Goal: Task Accomplishment & Management: Use online tool/utility

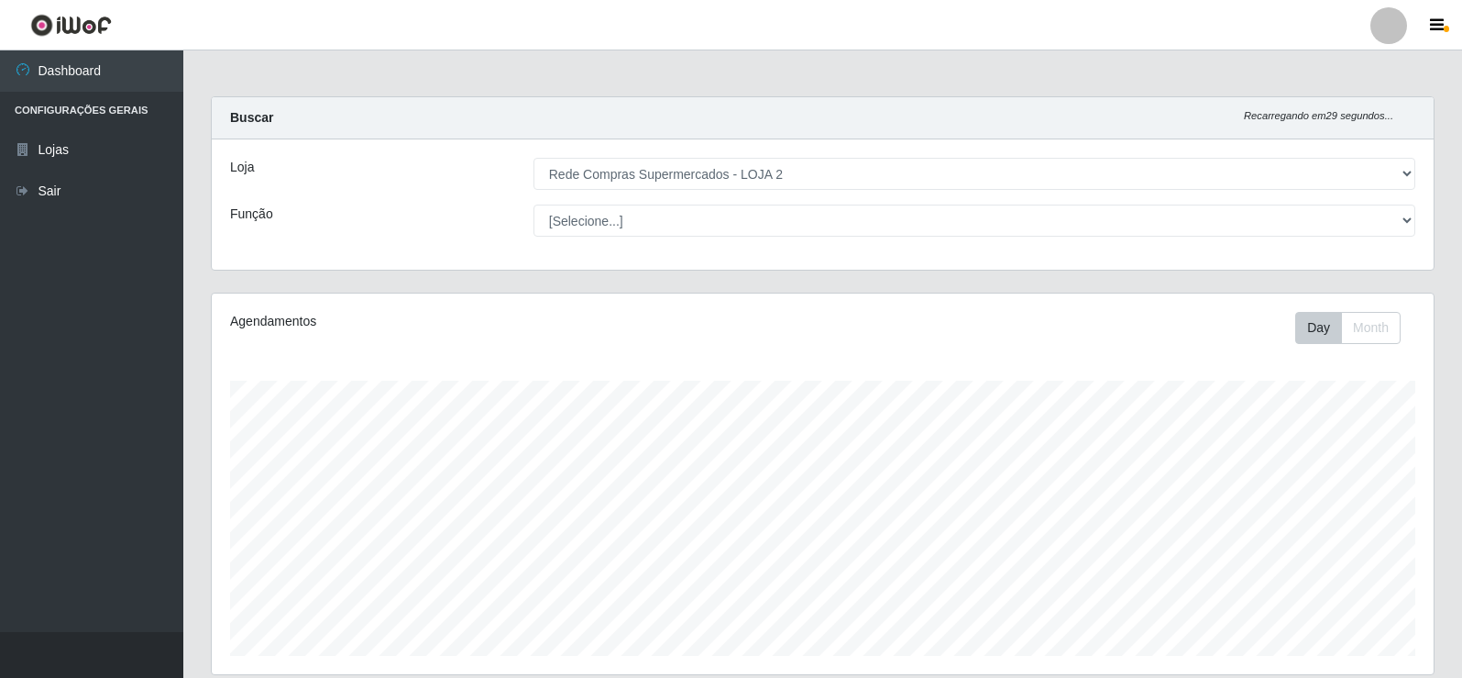
select select "161"
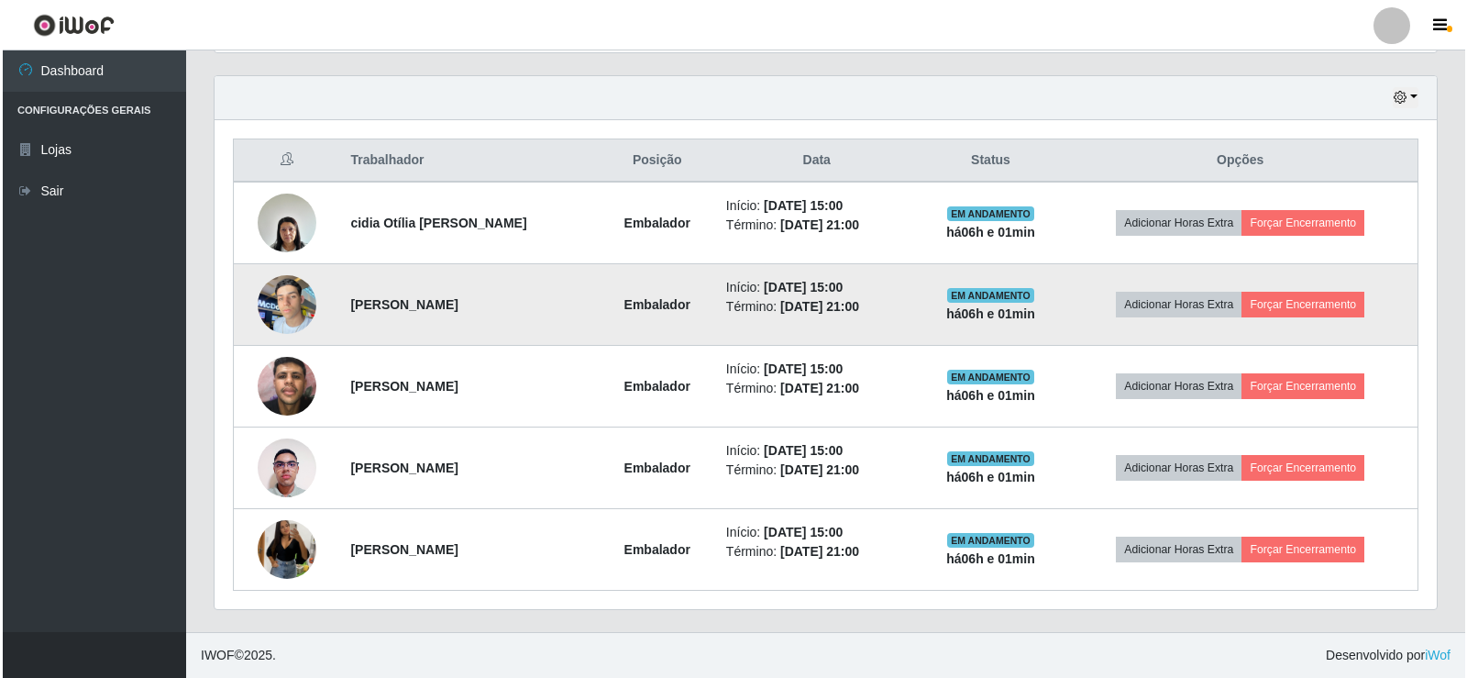
scroll to position [380, 1222]
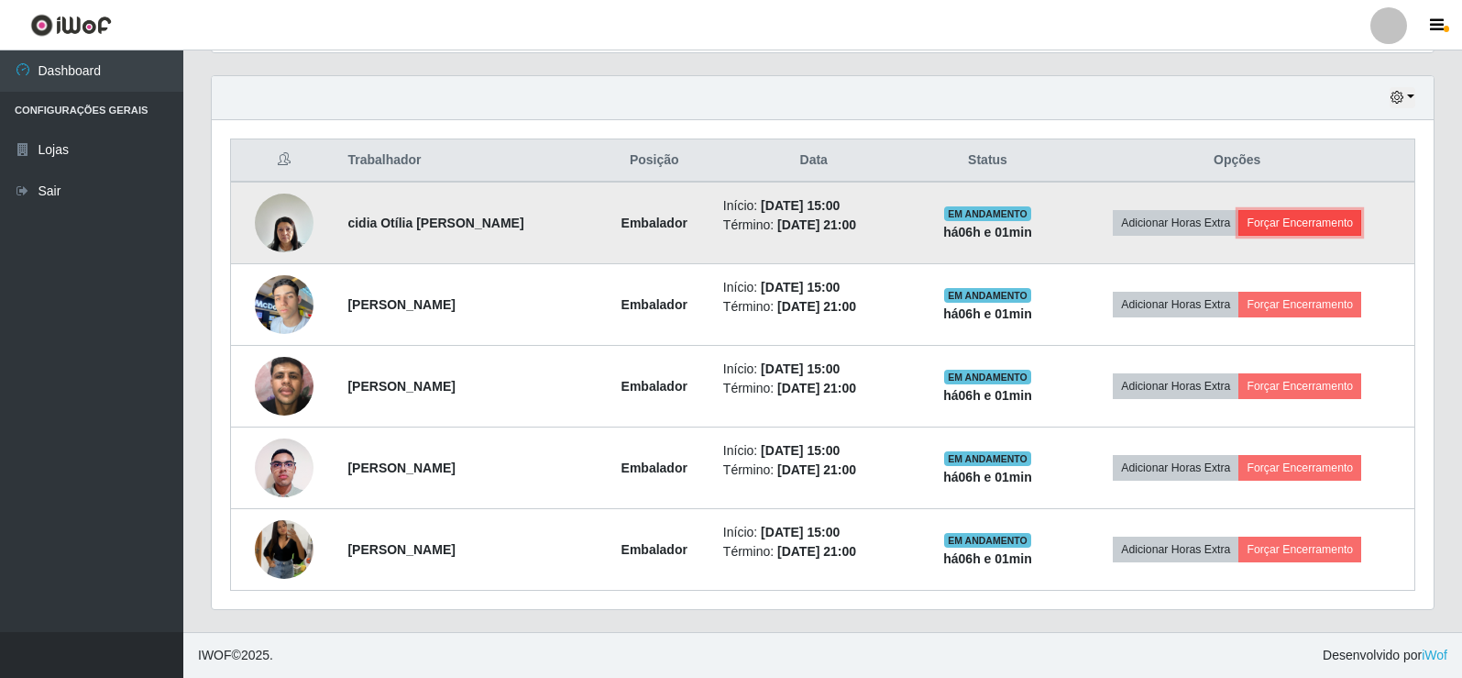
click at [1329, 222] on button "Forçar Encerramento" at bounding box center [1300, 223] width 123 height 26
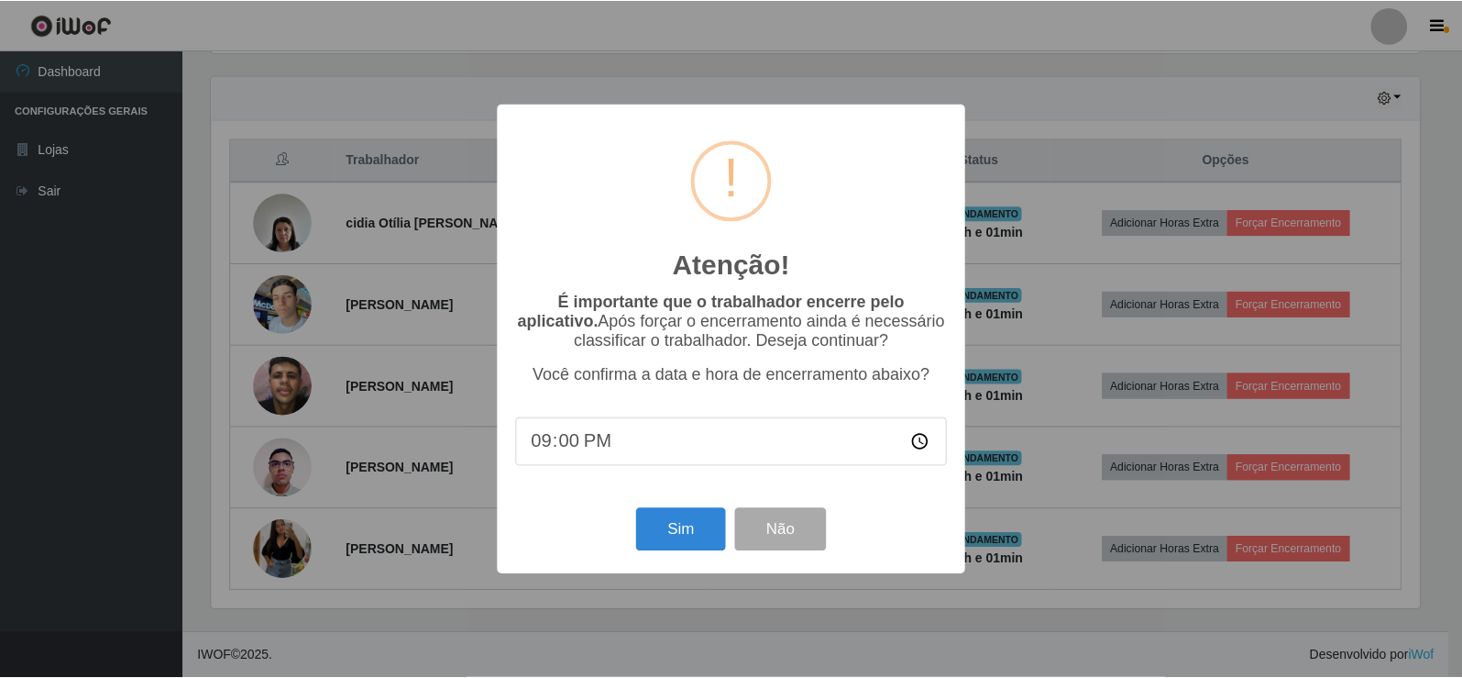
scroll to position [380, 1213]
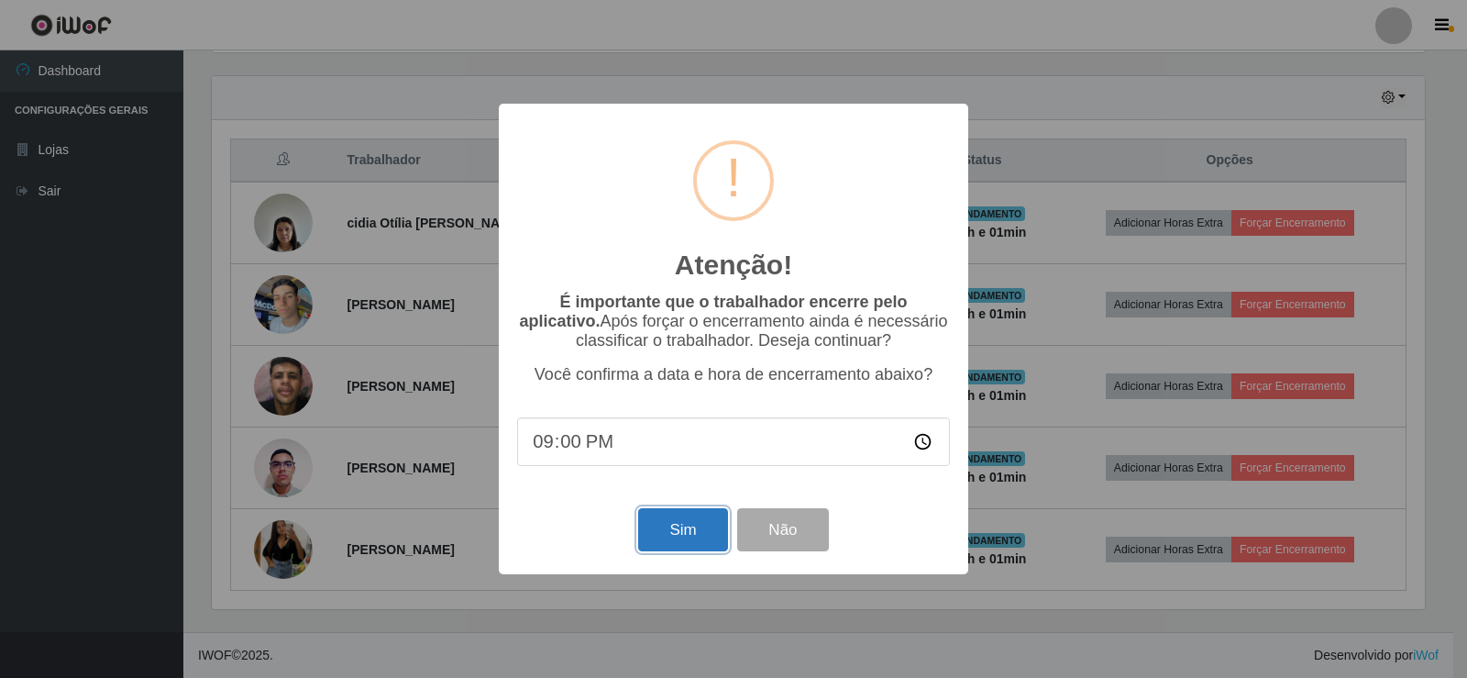
click at [691, 535] on button "Sim" at bounding box center [682, 529] width 89 height 43
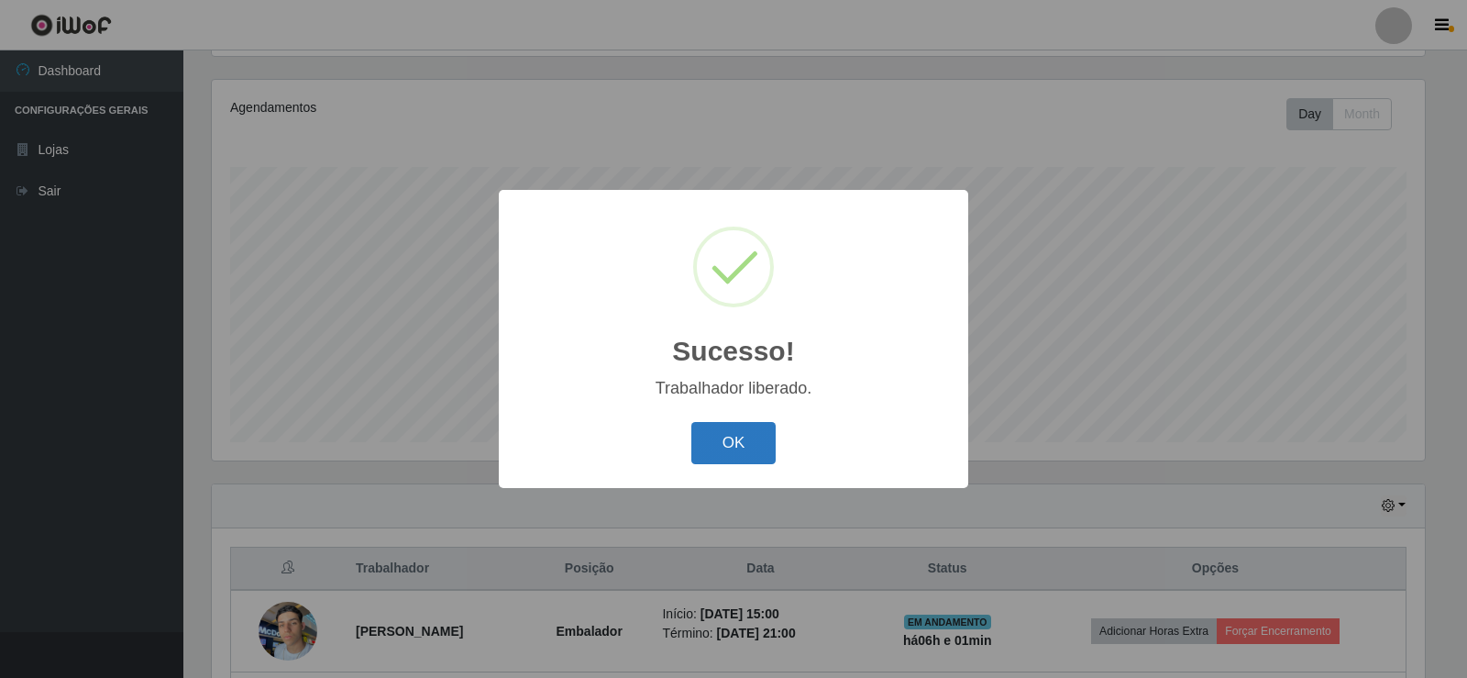
click at [761, 458] on button "OK" at bounding box center [733, 443] width 85 height 43
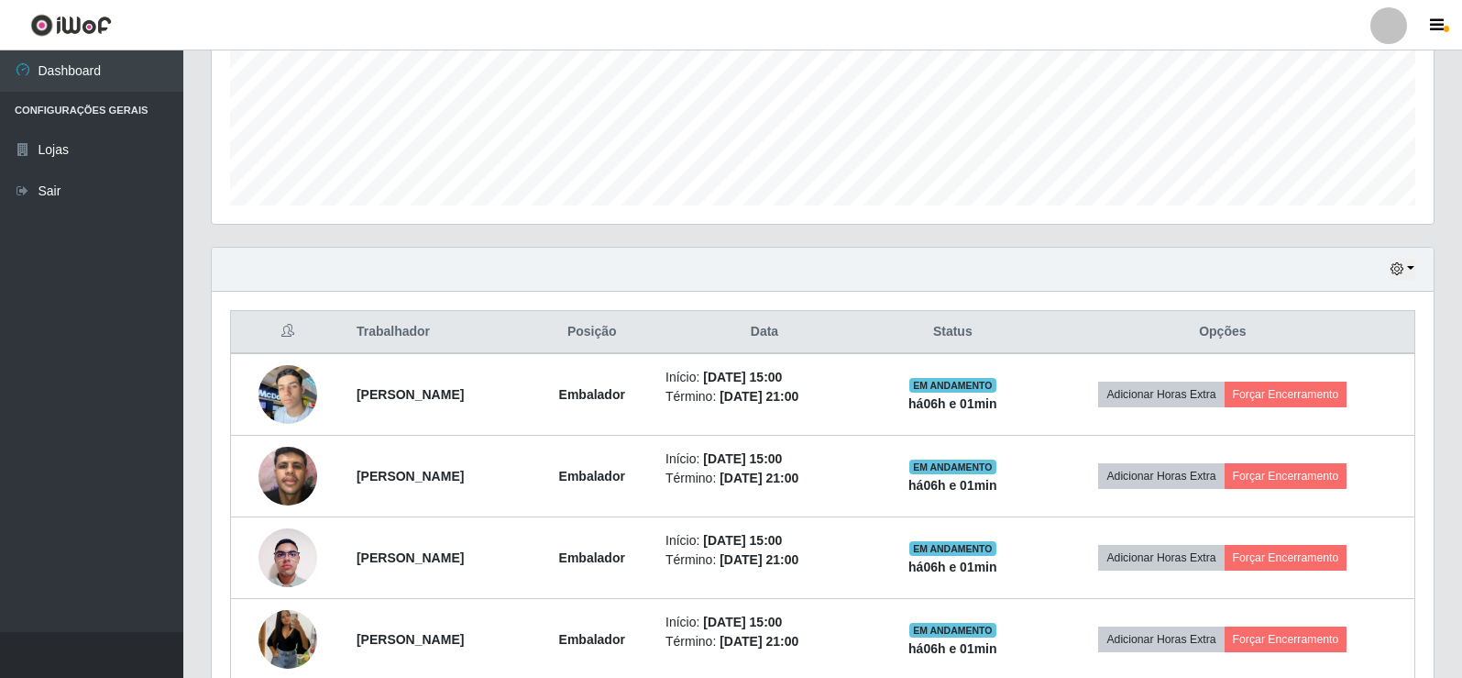
scroll to position [489, 0]
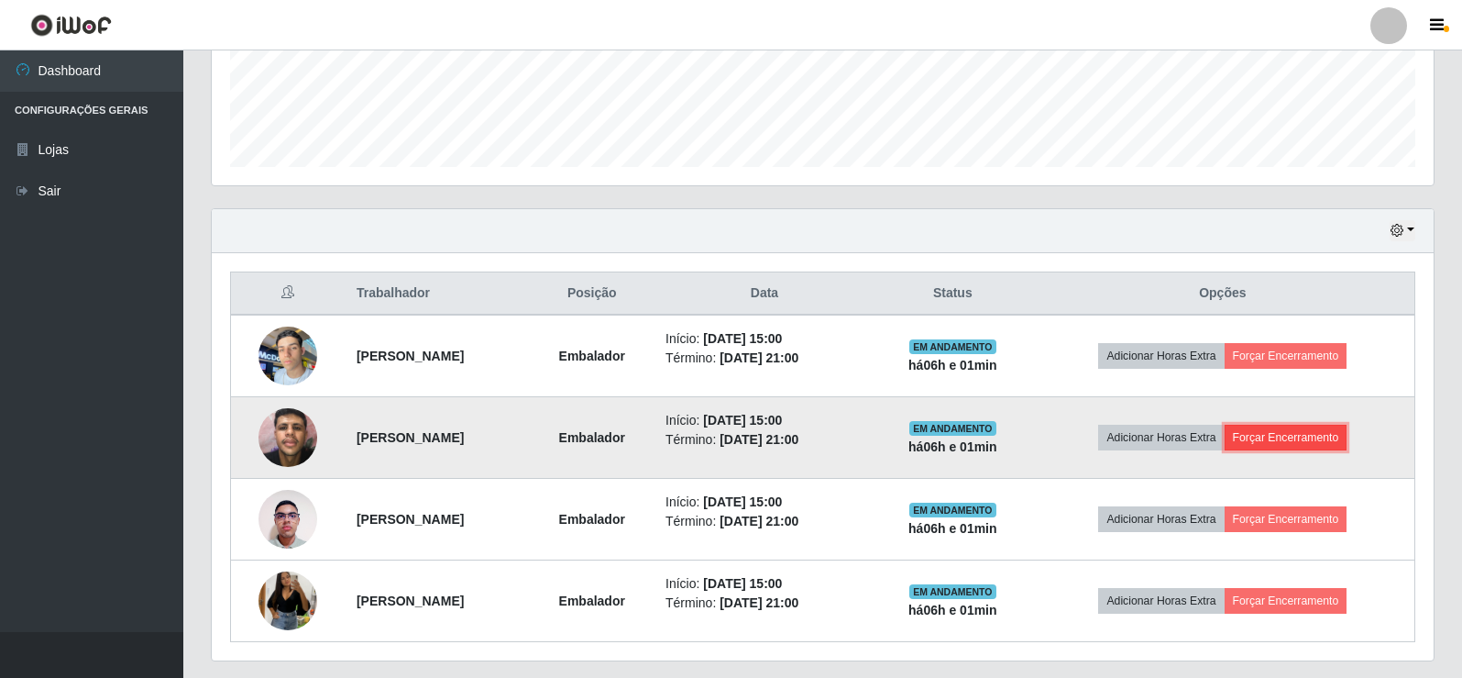
click at [1312, 430] on button "Forçar Encerramento" at bounding box center [1286, 438] width 123 height 26
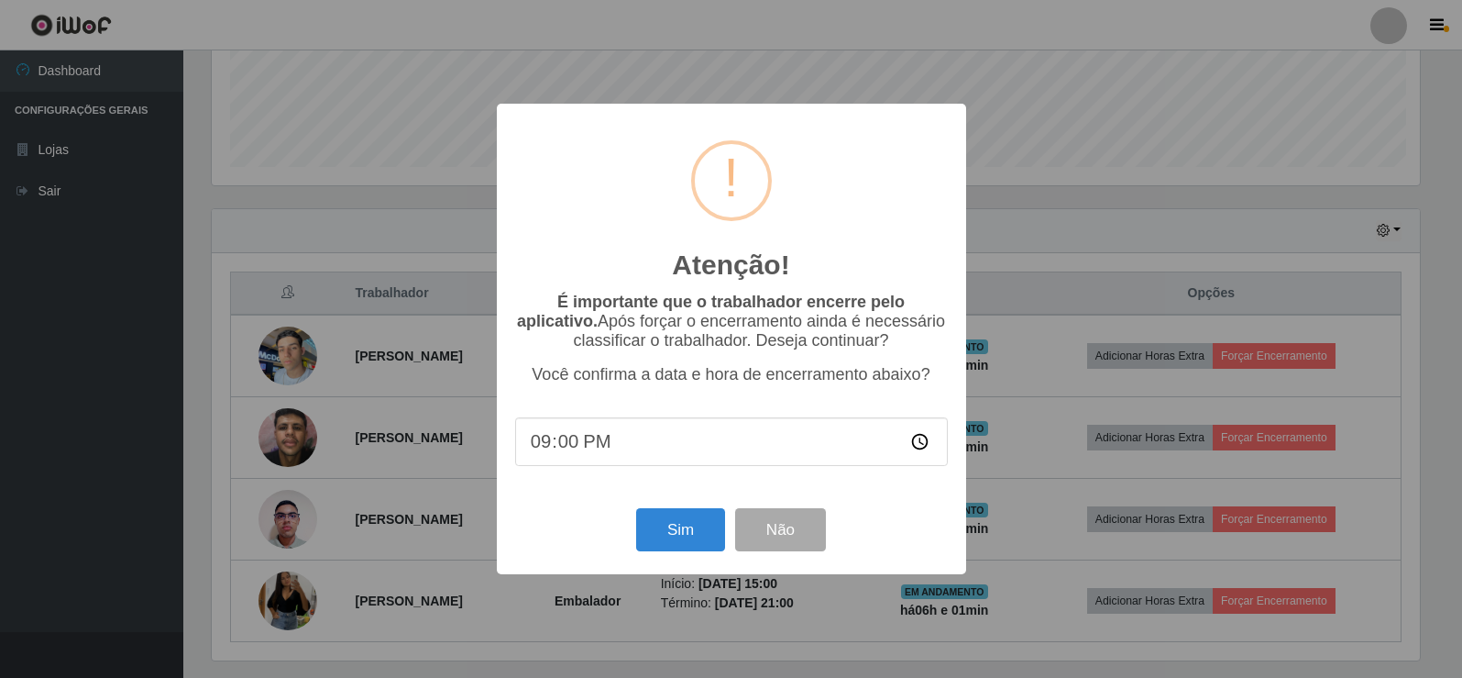
scroll to position [380, 1213]
click at [683, 550] on button "Sim" at bounding box center [682, 529] width 89 height 43
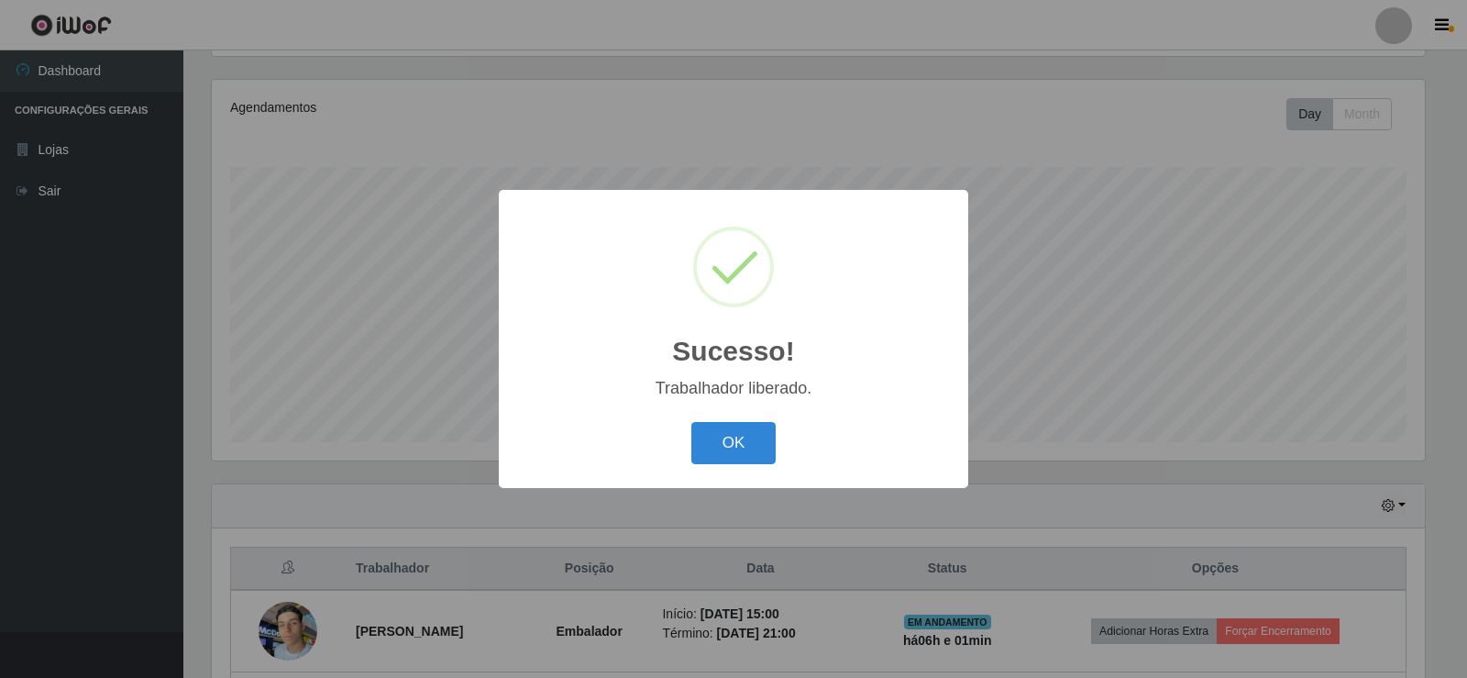
click at [773, 457] on button "OK" at bounding box center [733, 443] width 85 height 43
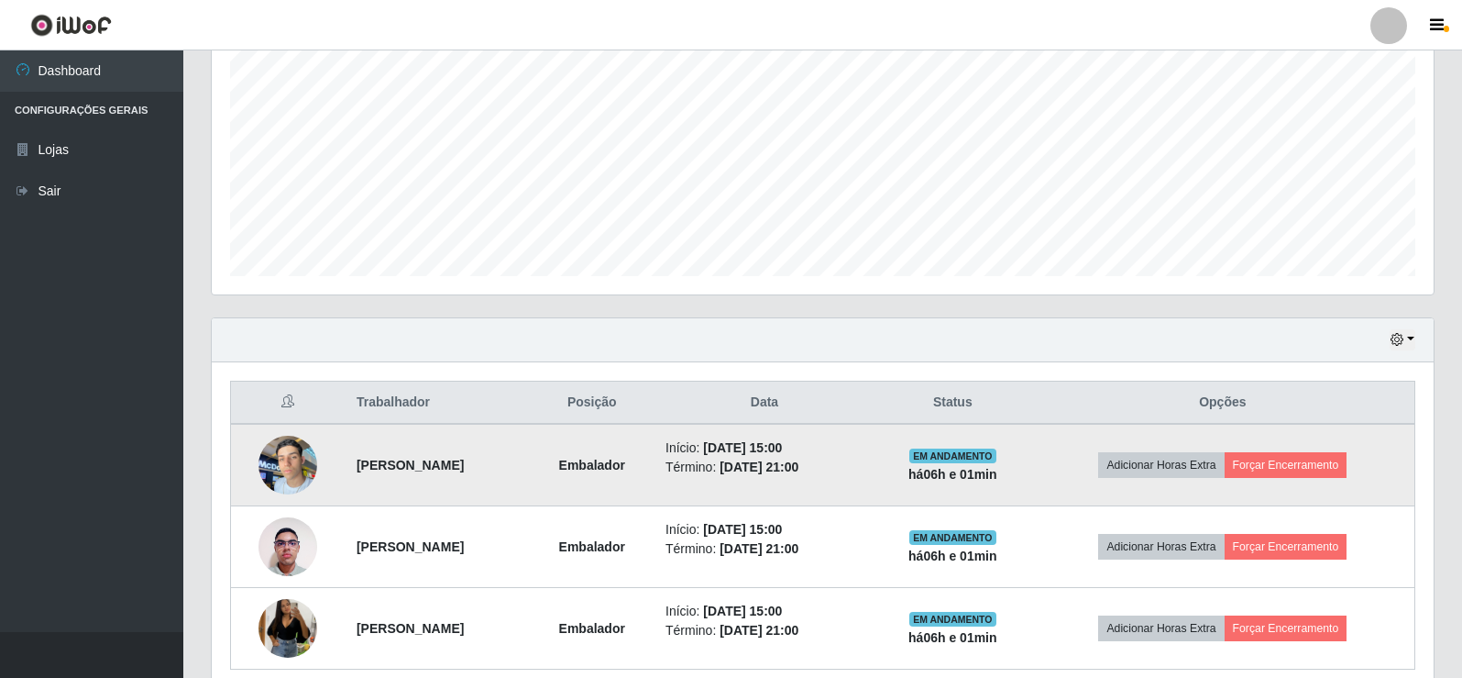
scroll to position [397, 0]
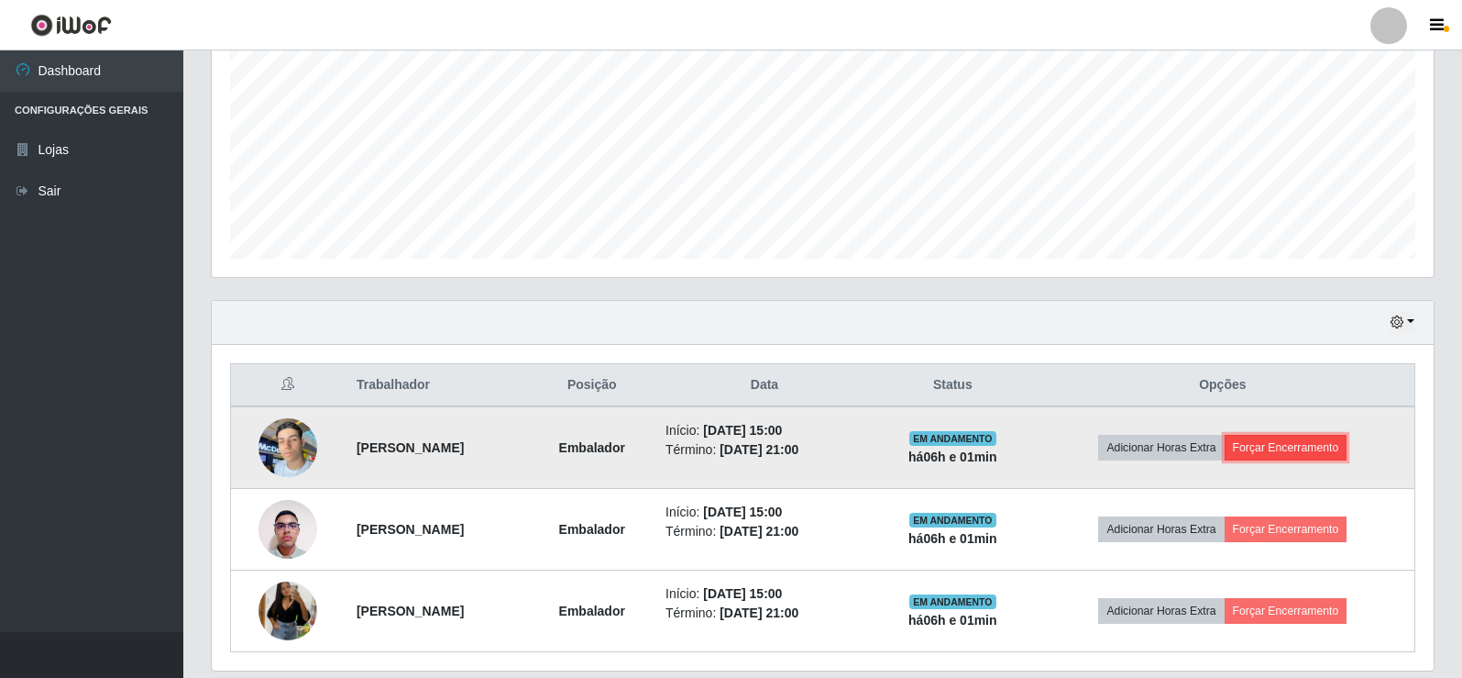
click at [1297, 445] on button "Forçar Encerramento" at bounding box center [1286, 448] width 123 height 26
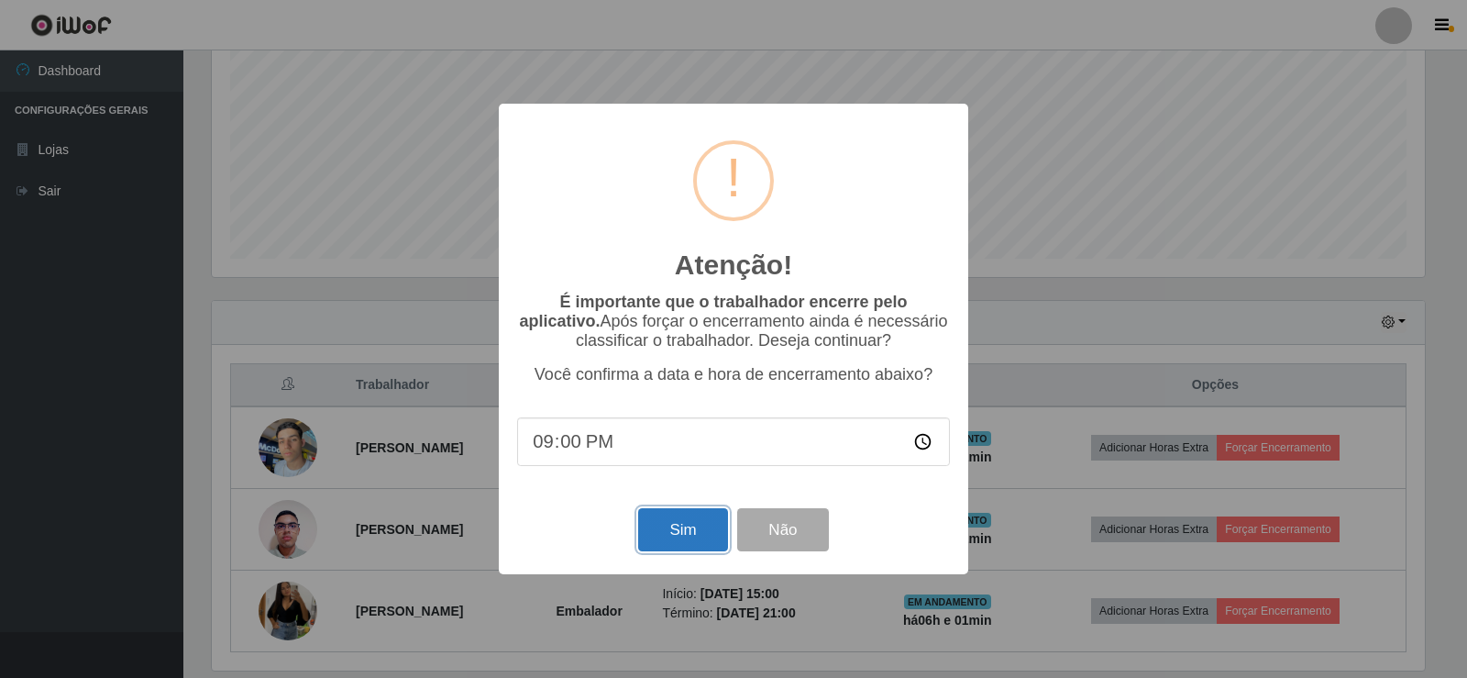
click at [670, 523] on button "Sim" at bounding box center [682, 529] width 89 height 43
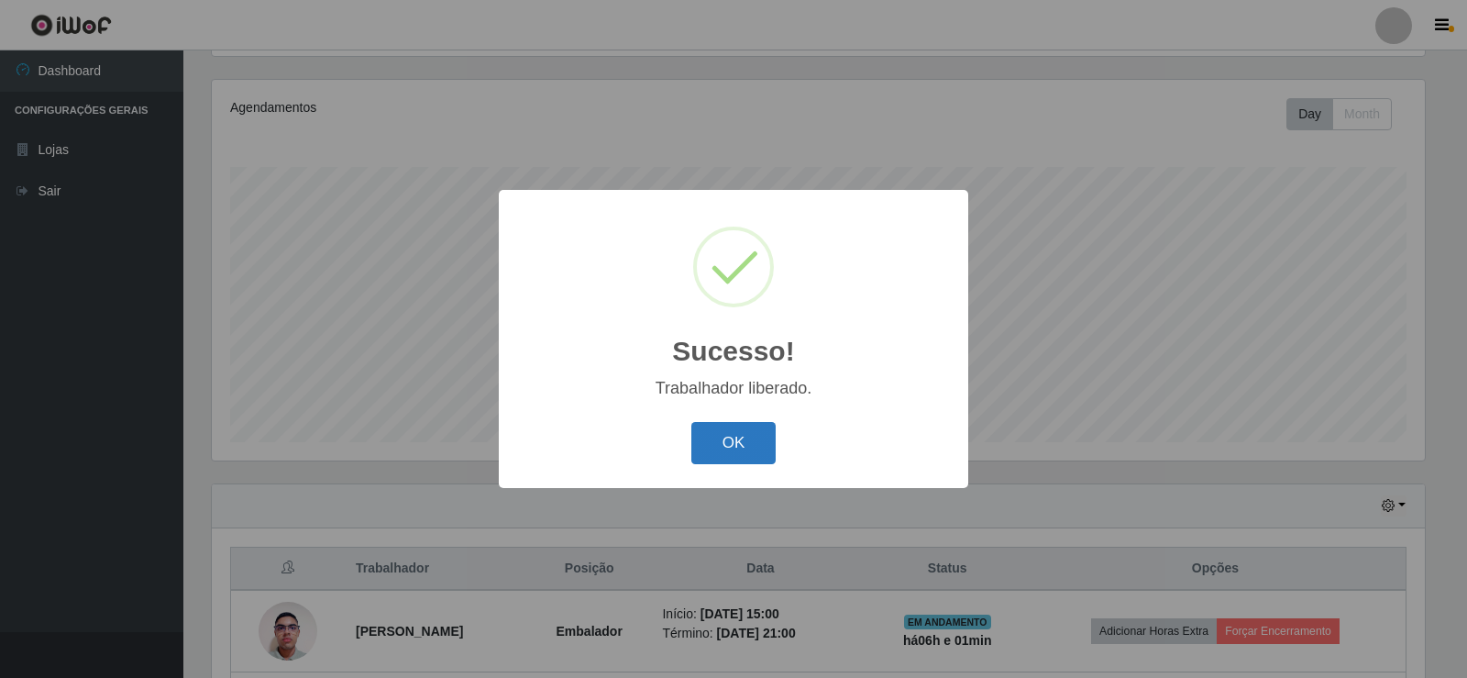
drag, startPoint x: 689, startPoint y: 420, endPoint x: 752, endPoint y: 447, distance: 67.8
click at [695, 424] on div "OK Cancel" at bounding box center [733, 442] width 433 height 52
click at [754, 447] on button "OK" at bounding box center [733, 443] width 85 height 43
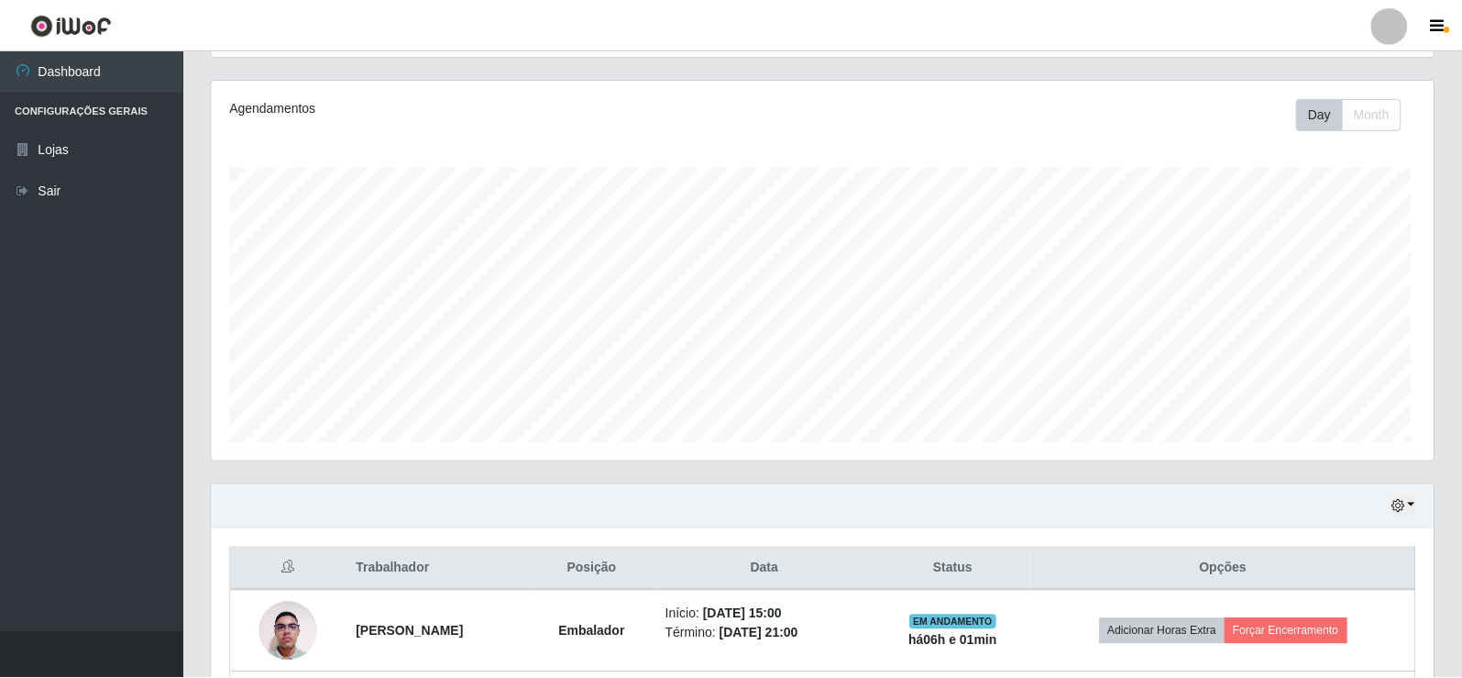
scroll to position [0, 0]
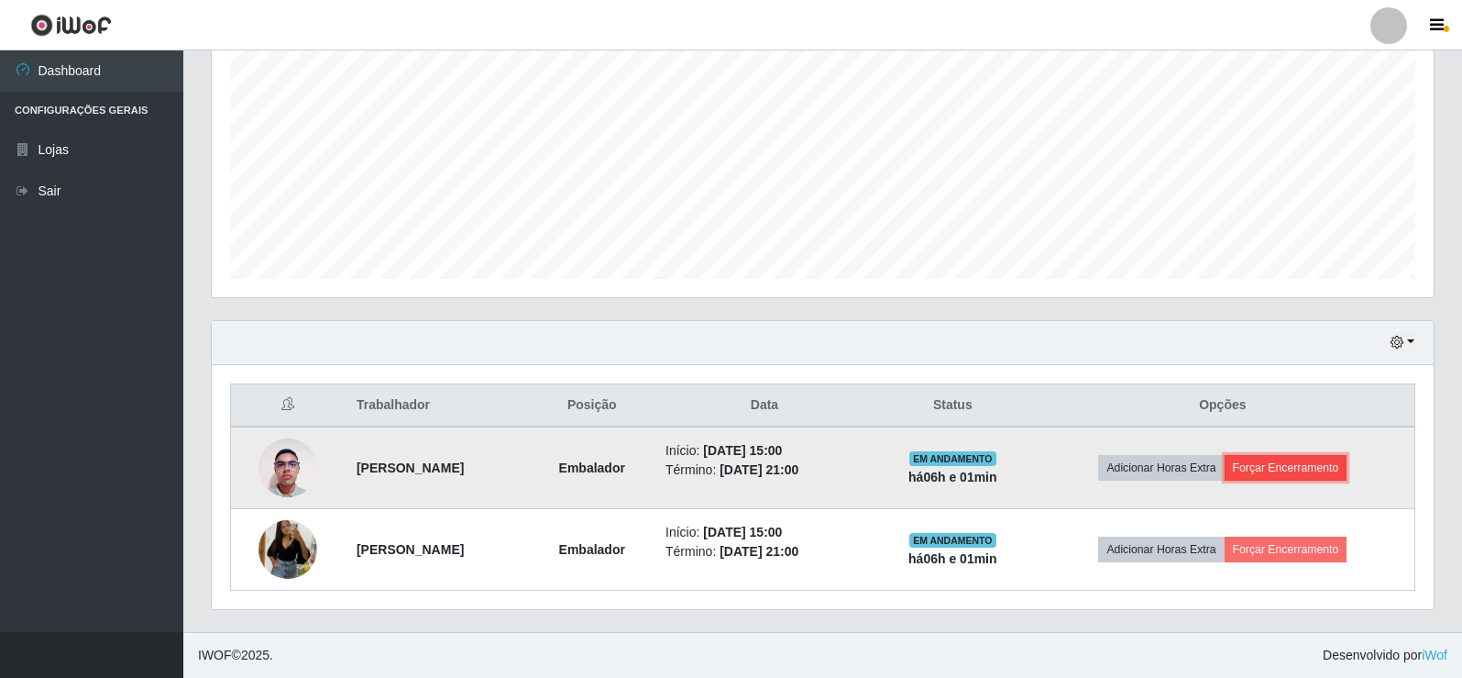
click at [1318, 464] on button "Forçar Encerramento" at bounding box center [1286, 468] width 123 height 26
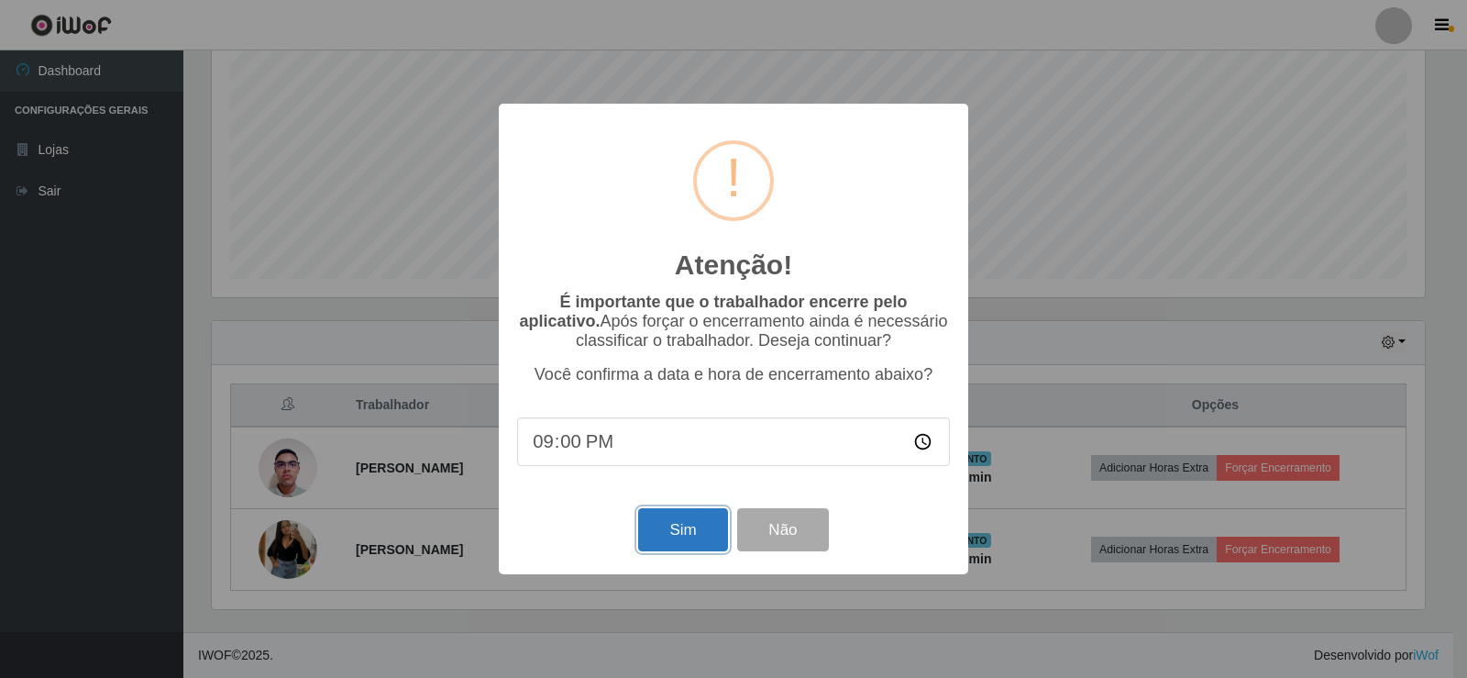
click at [675, 542] on button "Sim" at bounding box center [682, 529] width 89 height 43
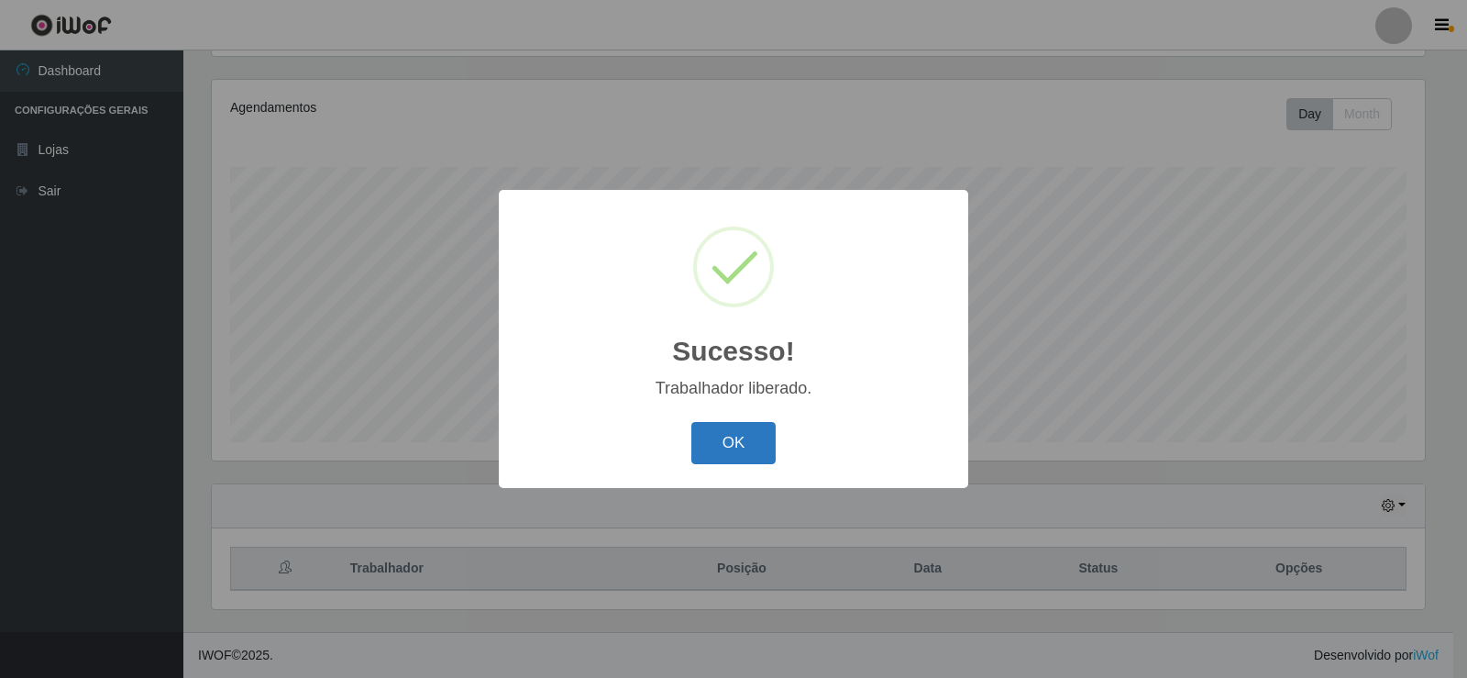
click at [744, 428] on button "OK" at bounding box center [733, 443] width 85 height 43
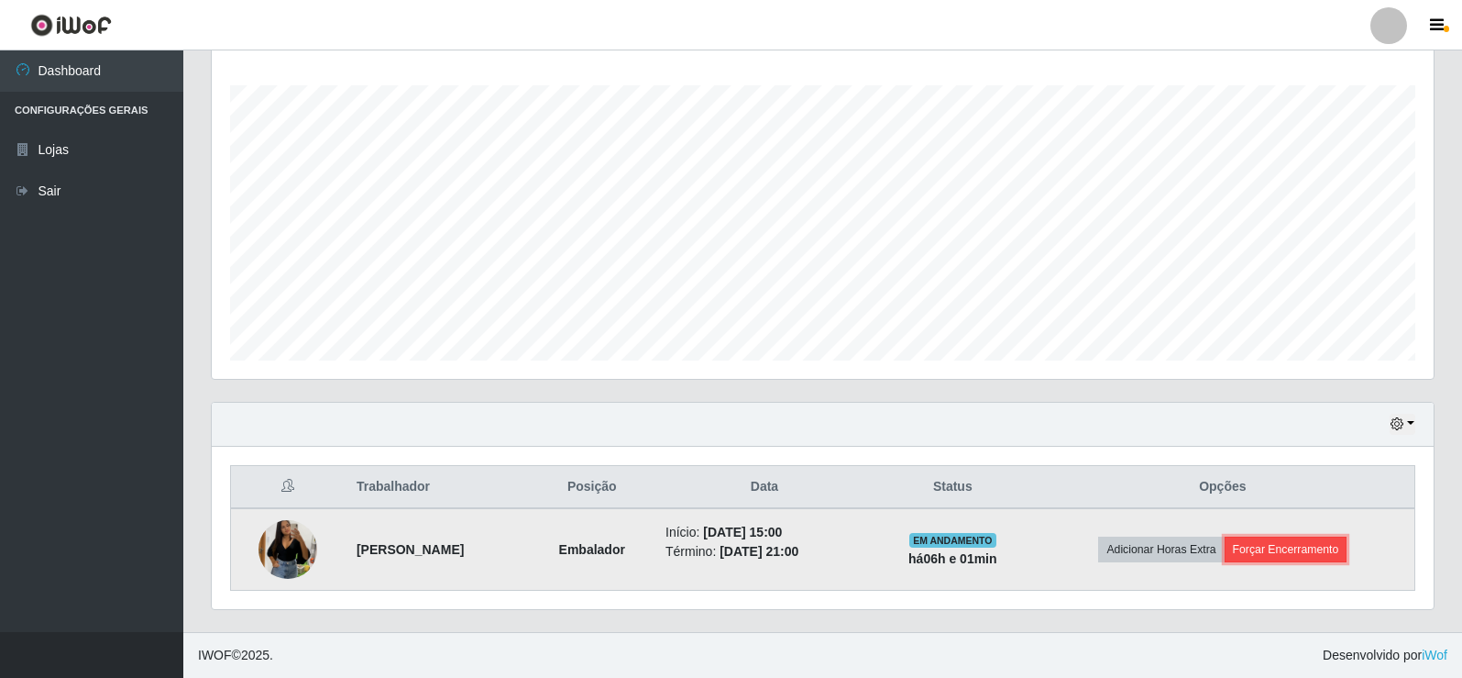
click at [1276, 546] on button "Forçar Encerramento" at bounding box center [1286, 549] width 123 height 26
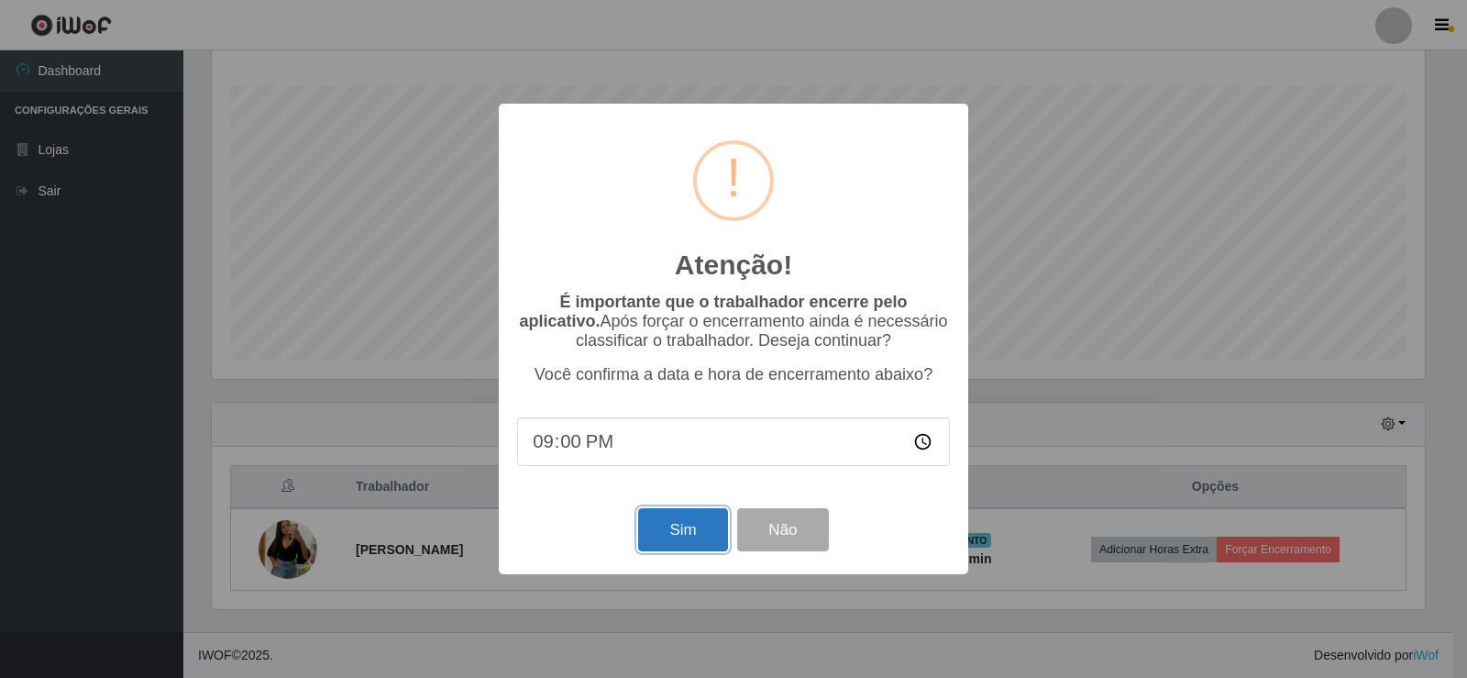
click at [674, 531] on button "Sim" at bounding box center [682, 529] width 89 height 43
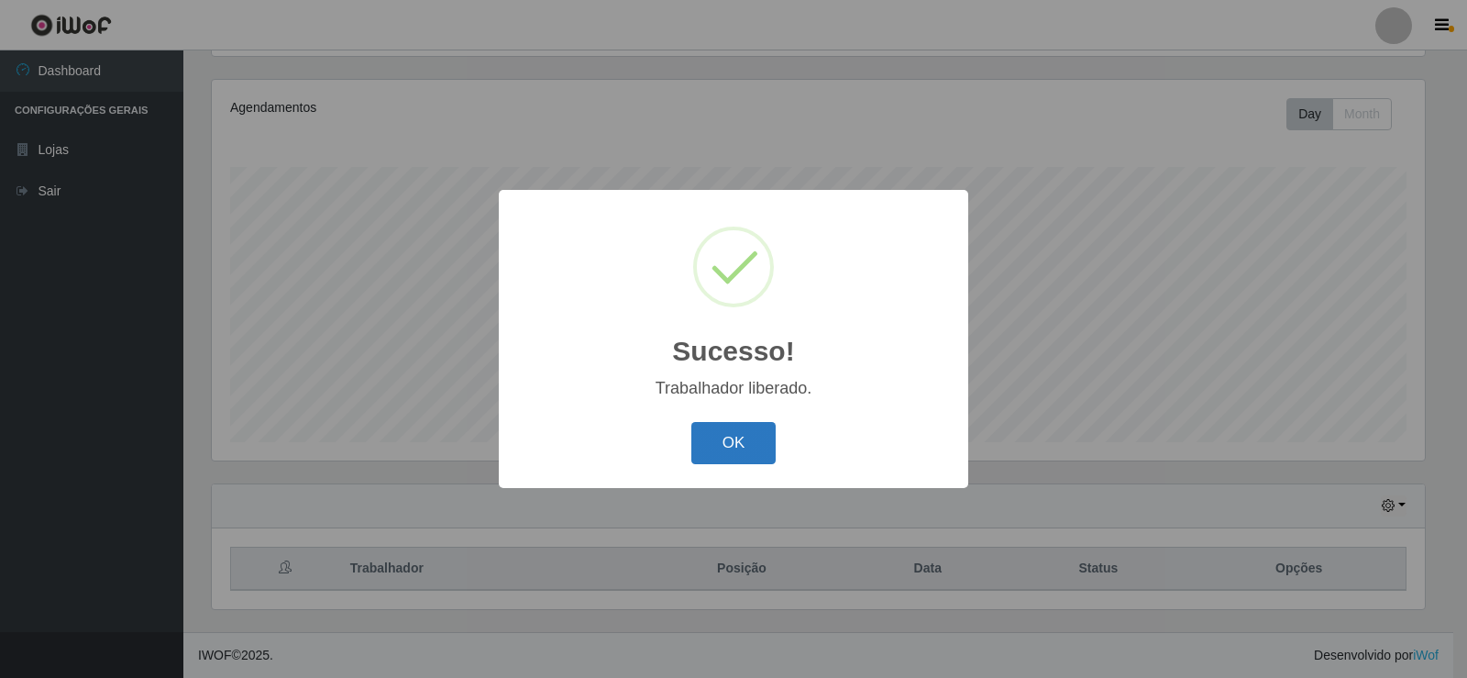
click at [735, 442] on button "OK" at bounding box center [733, 443] width 85 height 43
